Goal: Task Accomplishment & Management: Use online tool/utility

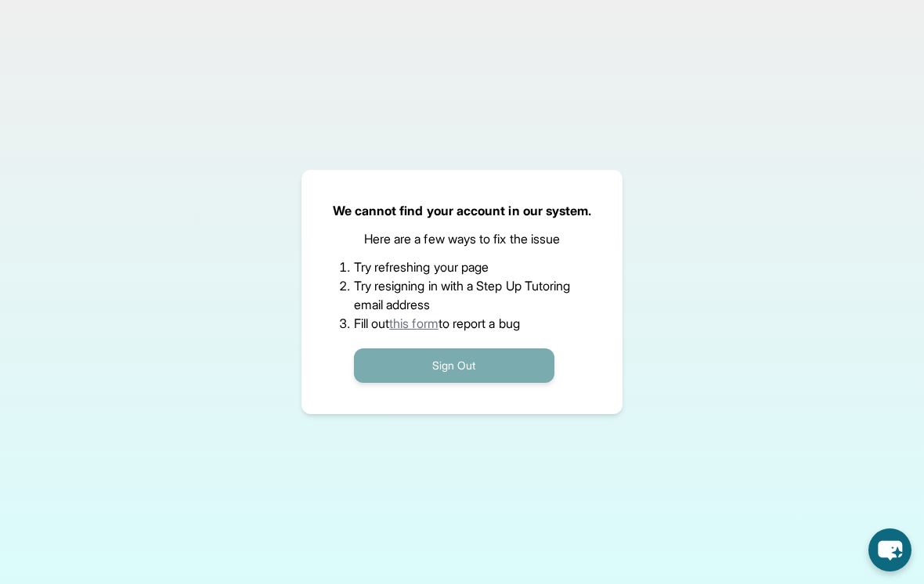
click at [513, 370] on button "Sign Out" at bounding box center [454, 365] width 200 height 34
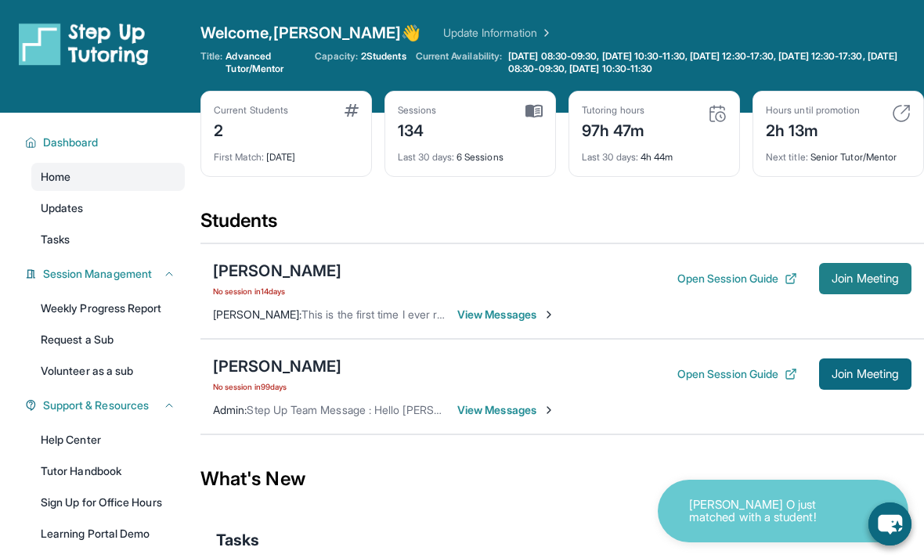
click at [856, 278] on span "Join Meeting" at bounding box center [864, 278] width 67 height 9
